Goal: Transaction & Acquisition: Book appointment/travel/reservation

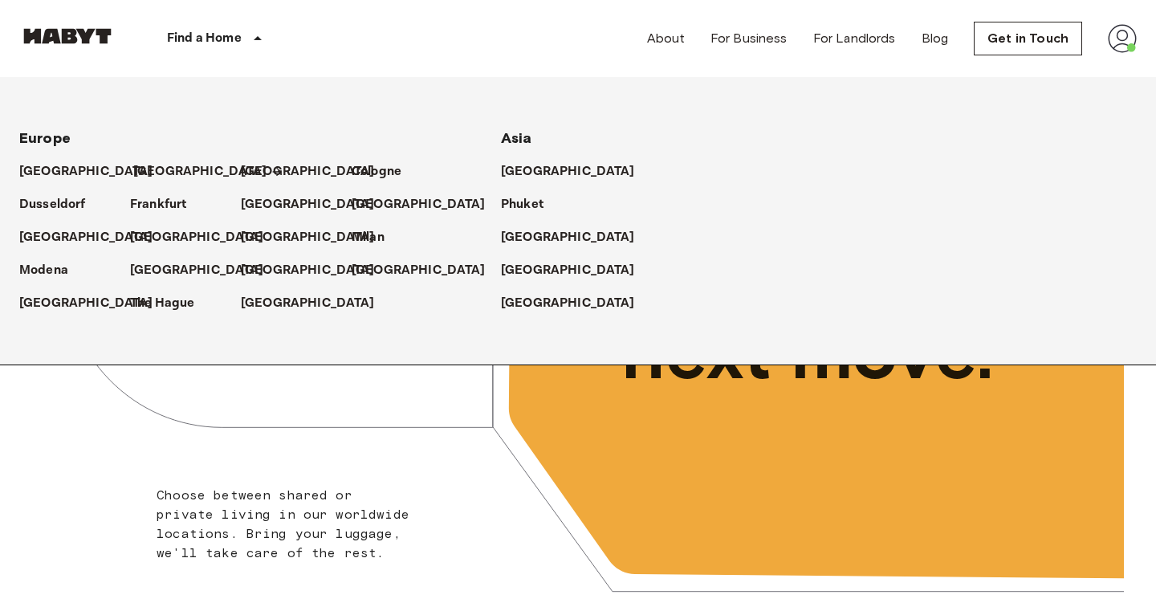
click at [153, 169] on p "[GEOGRAPHIC_DATA]" at bounding box center [200, 171] width 134 height 19
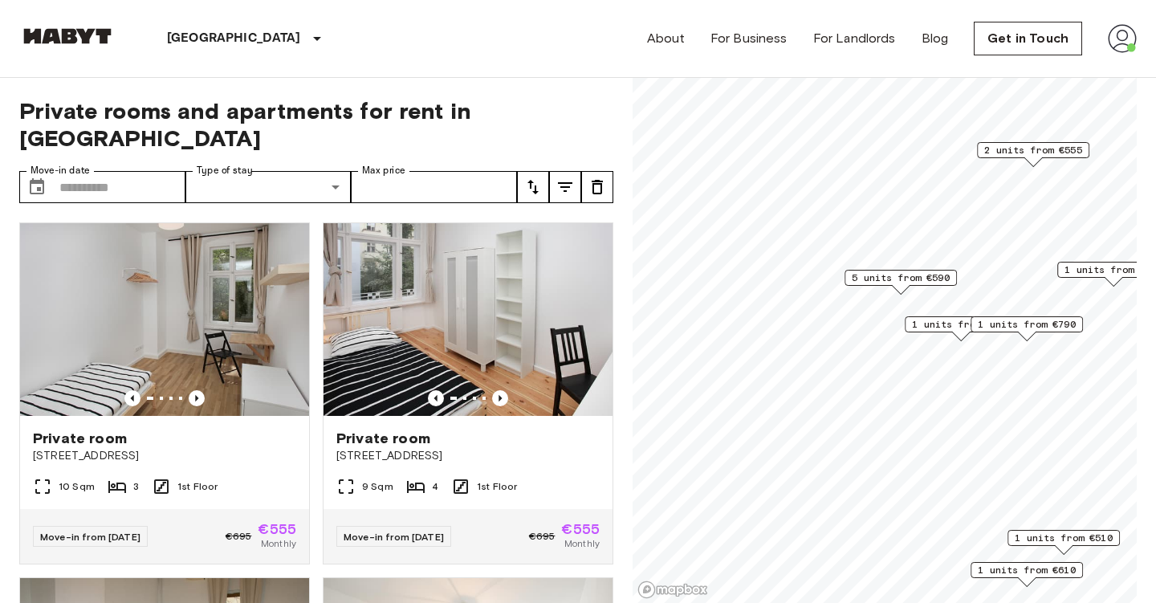
click at [899, 276] on span "5 units from €590" at bounding box center [901, 278] width 98 height 14
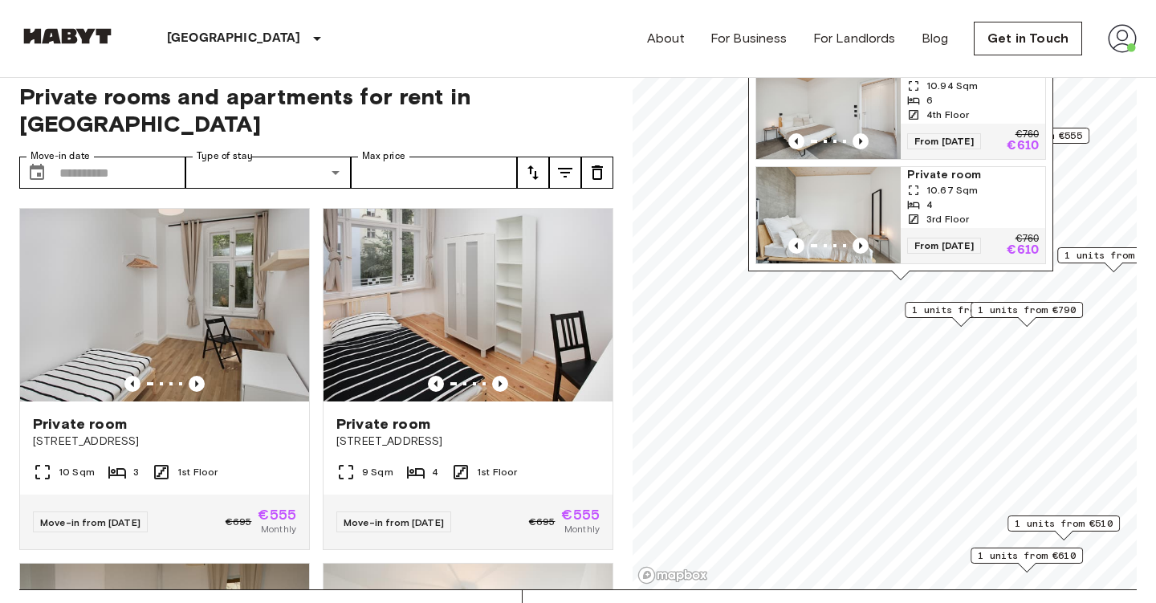
scroll to position [194, 0]
click at [1020, 311] on span "1 units from €790" at bounding box center [1027, 310] width 98 height 14
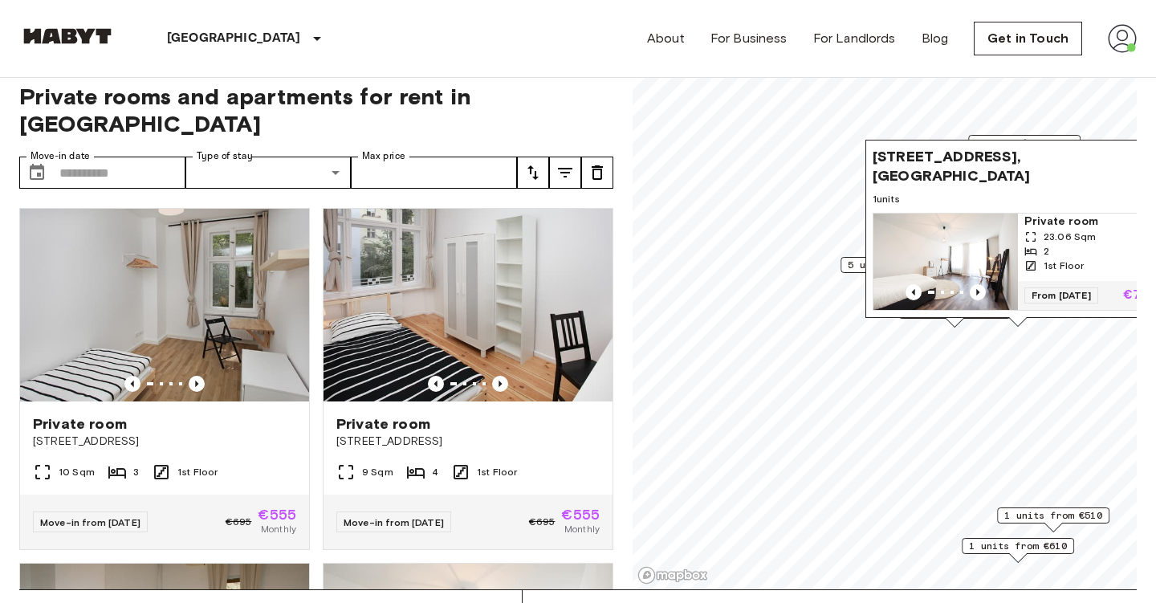
click at [1048, 519] on span "1 units from €510" at bounding box center [1054, 515] width 98 height 14
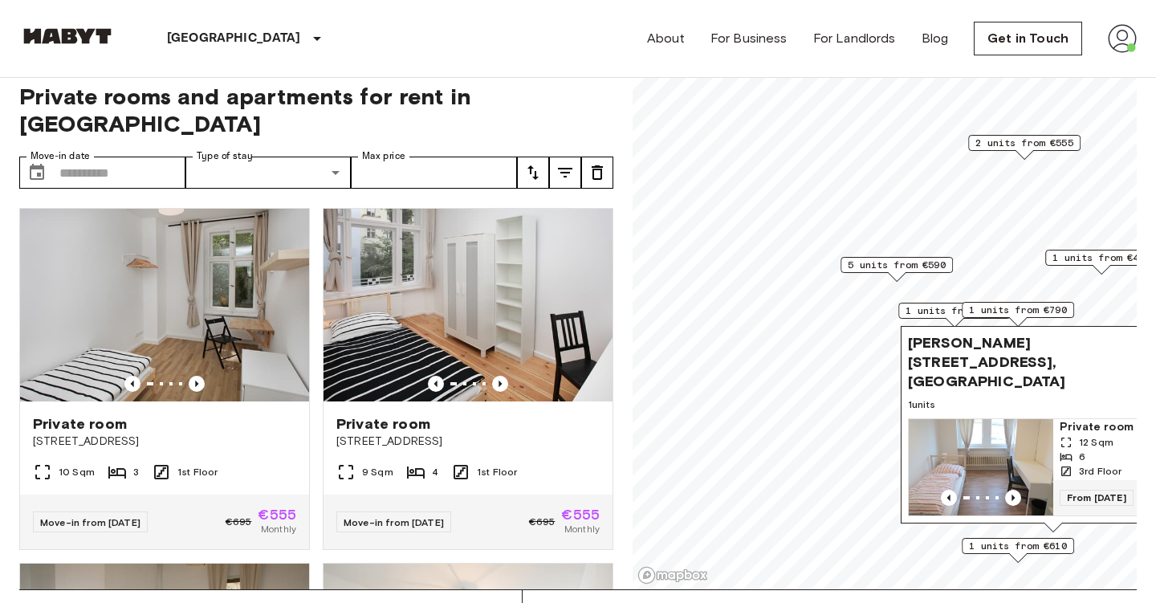
click at [918, 311] on span "1 units from €565" at bounding box center [955, 311] width 98 height 14
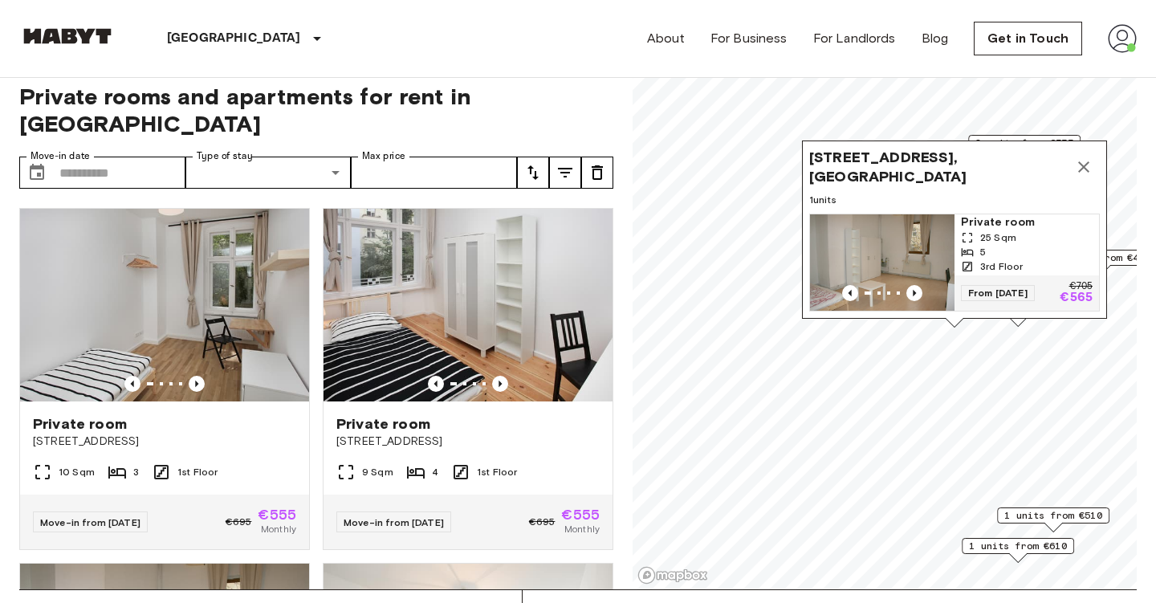
click at [1090, 161] on icon "Map marker" at bounding box center [1083, 166] width 19 height 19
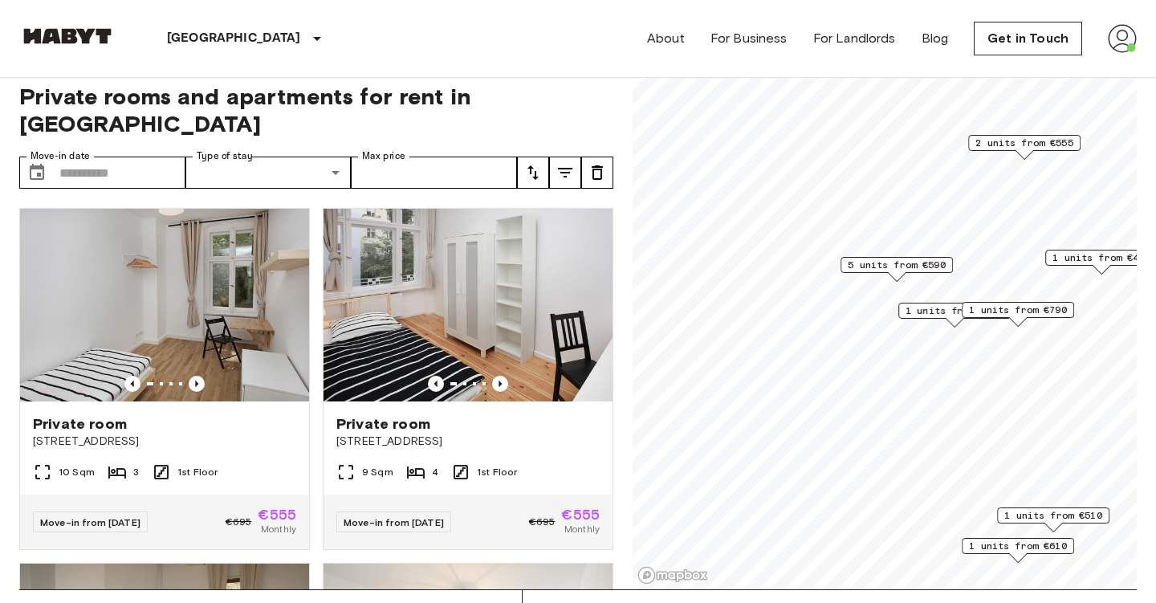
click at [915, 266] on span "5 units from €590" at bounding box center [897, 265] width 98 height 14
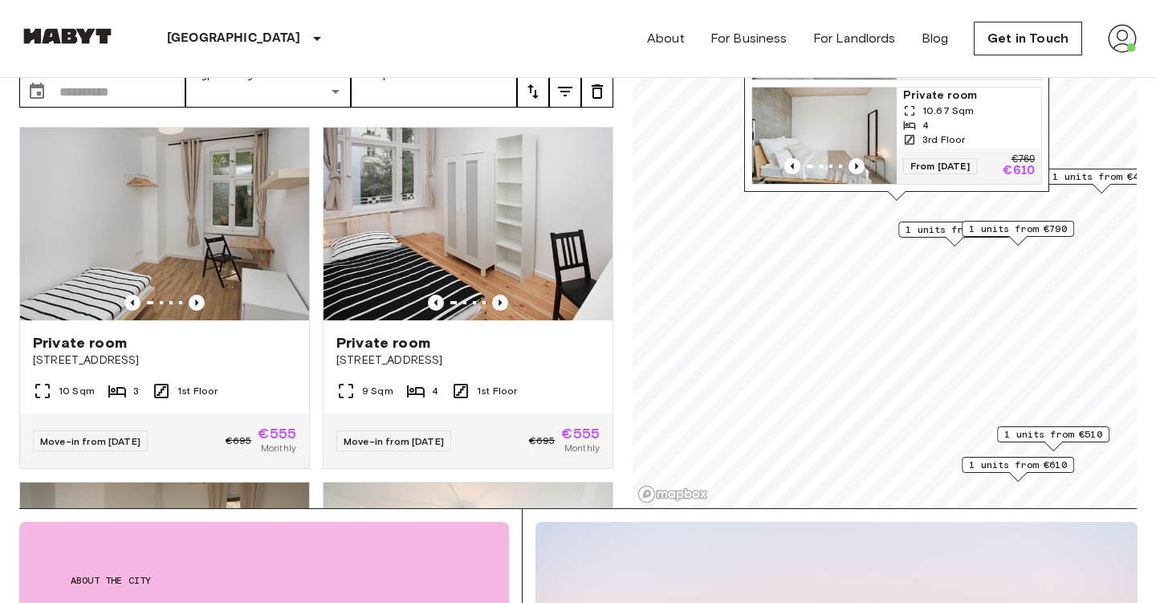
scroll to position [0, 0]
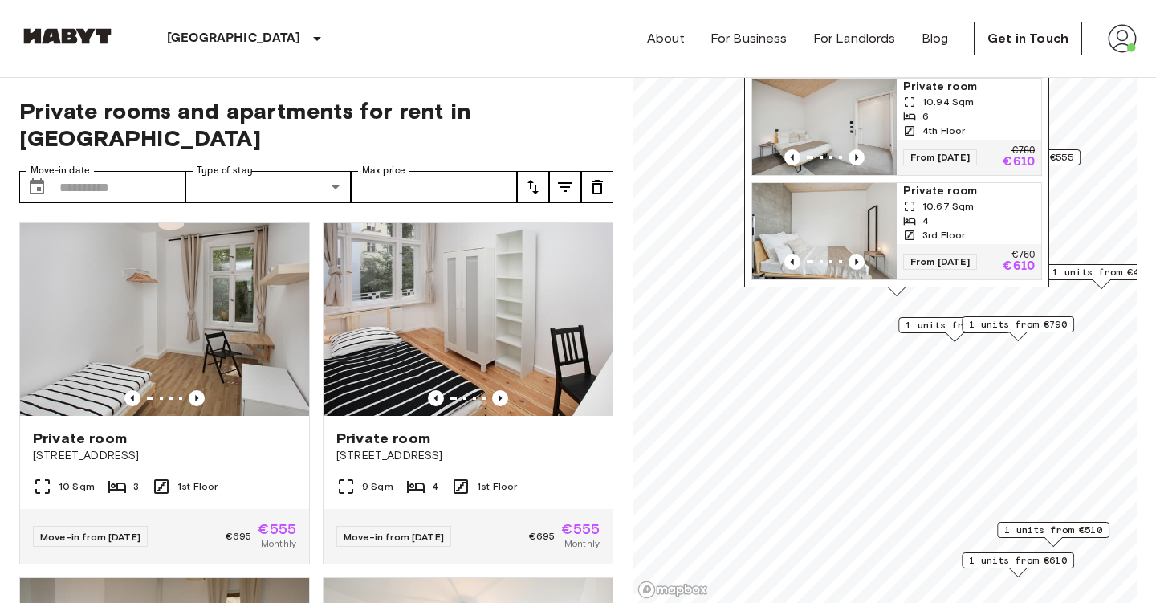
click at [946, 195] on span "Private room" at bounding box center [969, 191] width 132 height 16
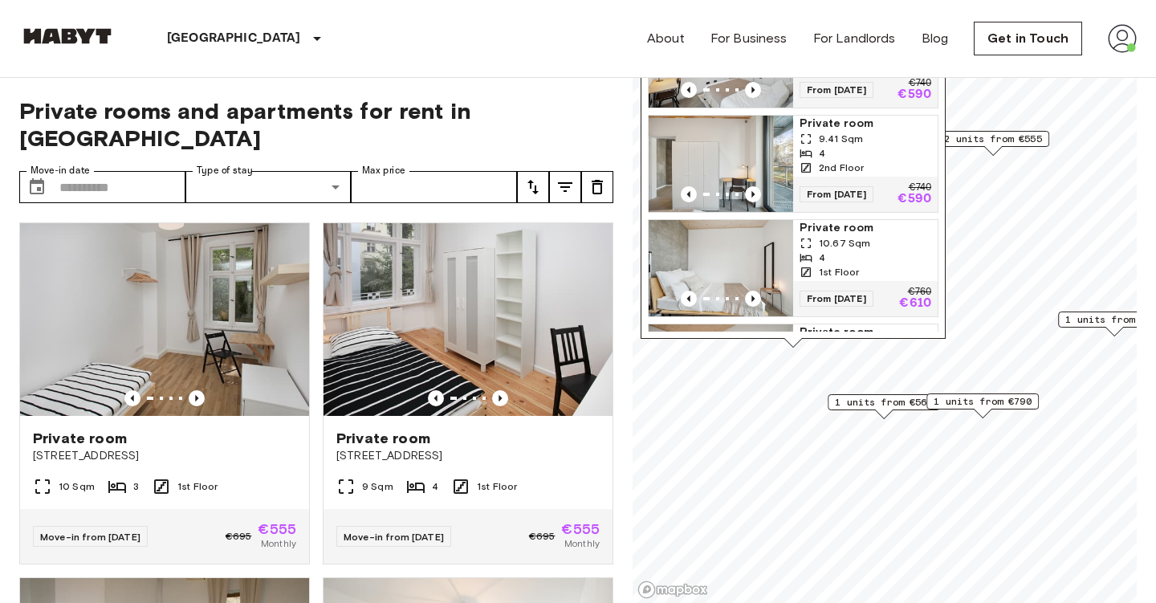
click at [949, 408] on span "1 units from €790" at bounding box center [983, 401] width 98 height 14
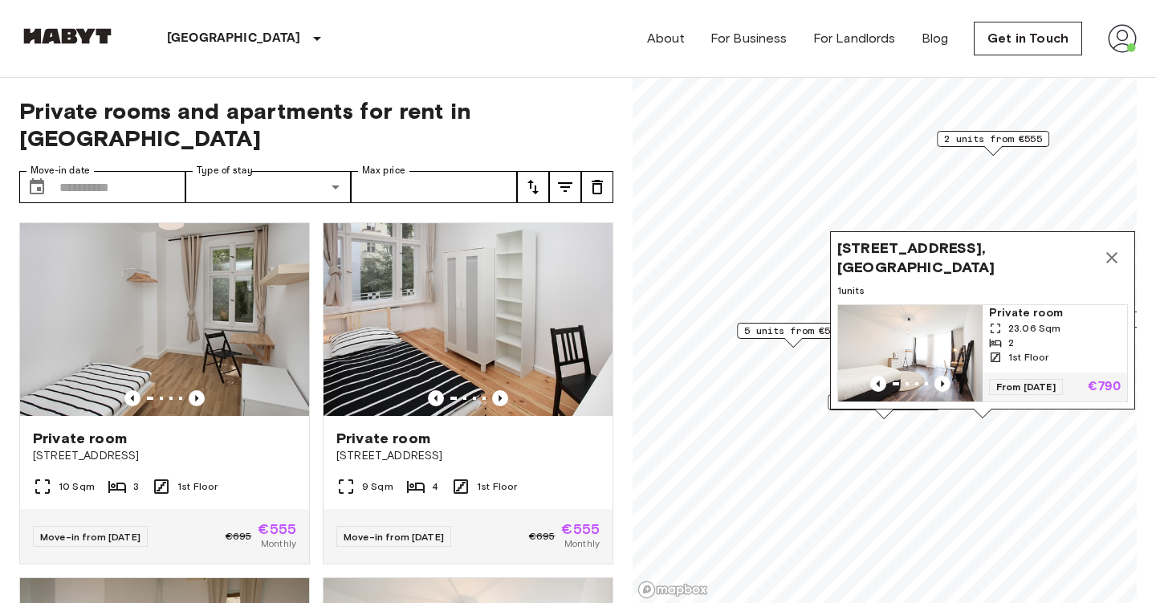
click at [1115, 261] on icon "Map marker" at bounding box center [1111, 257] width 19 height 19
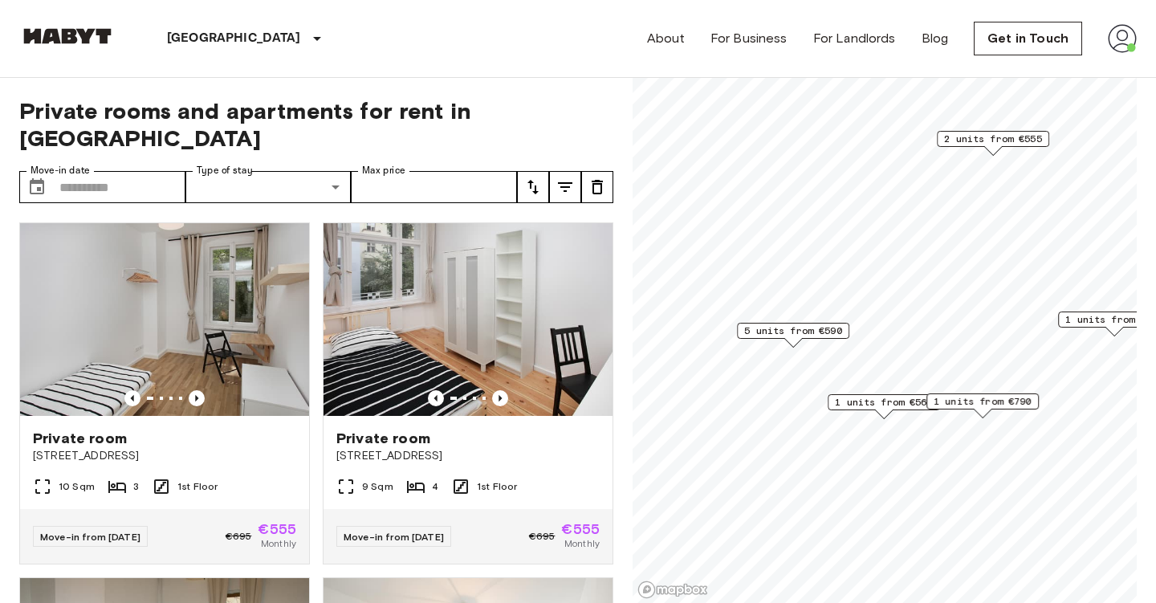
click at [899, 400] on span "1 units from €565" at bounding box center [884, 402] width 98 height 14
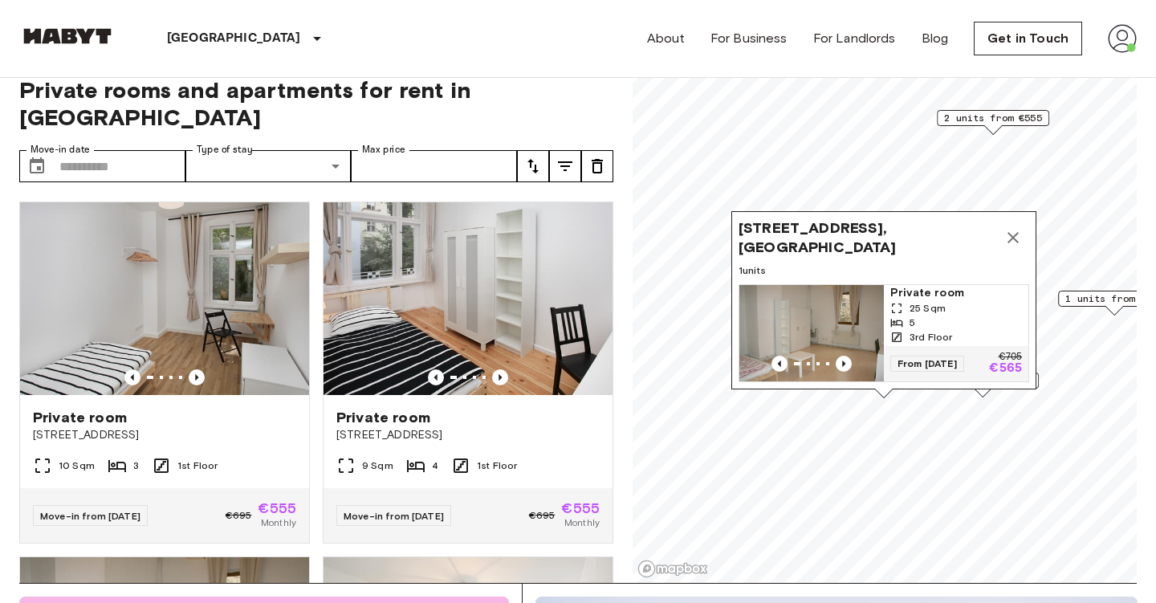
scroll to position [29, 0]
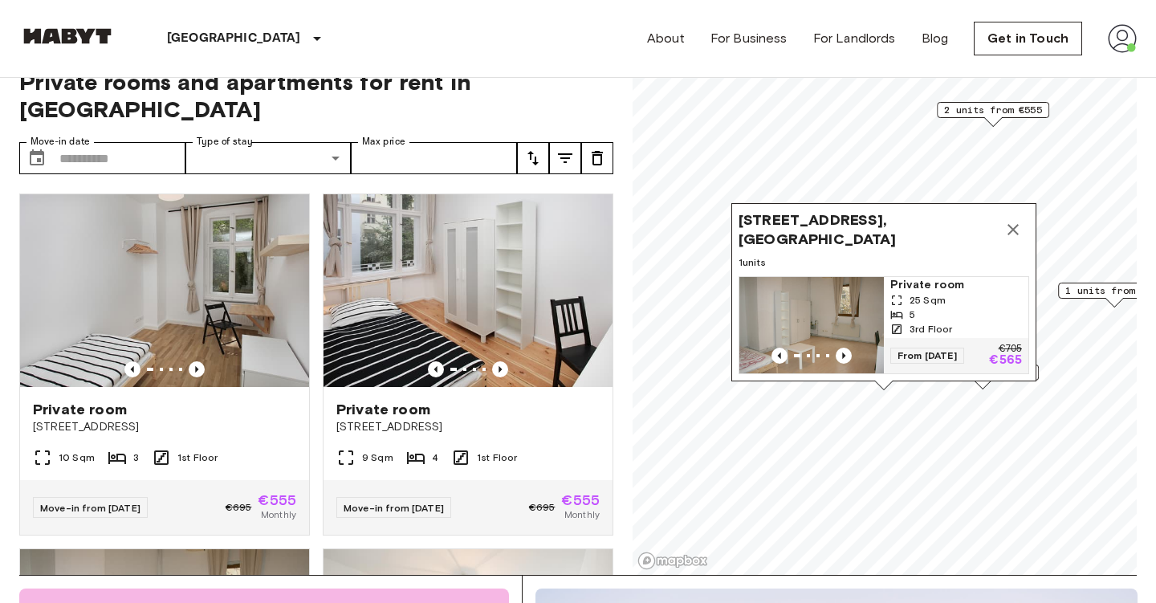
click at [920, 282] on span "Private room" at bounding box center [956, 285] width 132 height 16
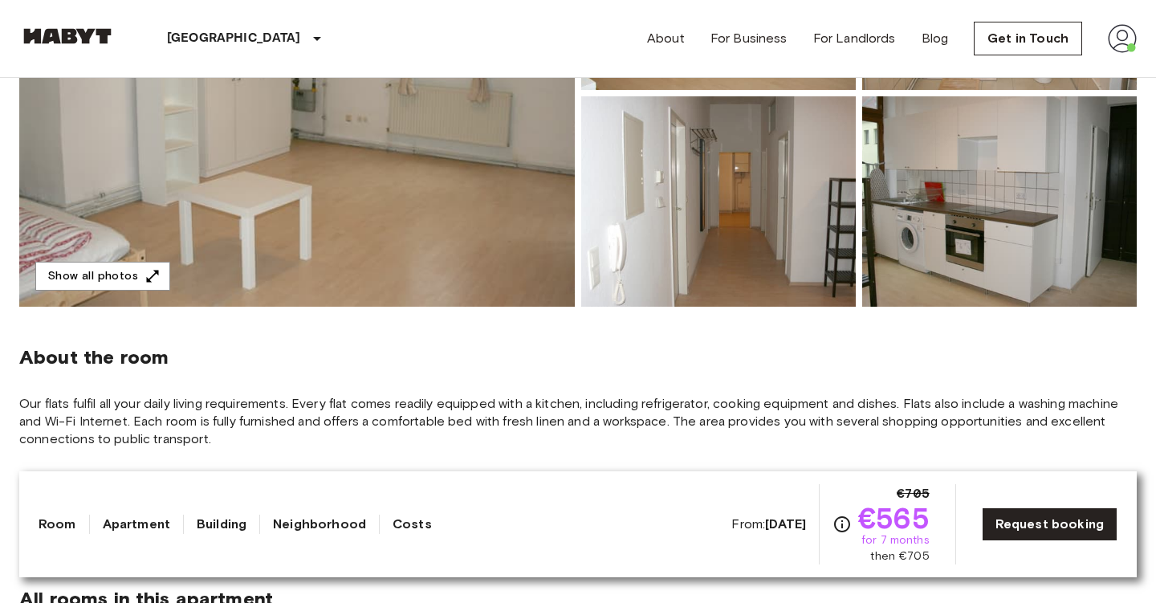
scroll to position [568, 0]
